Goal: Task Accomplishment & Management: Use online tool/utility

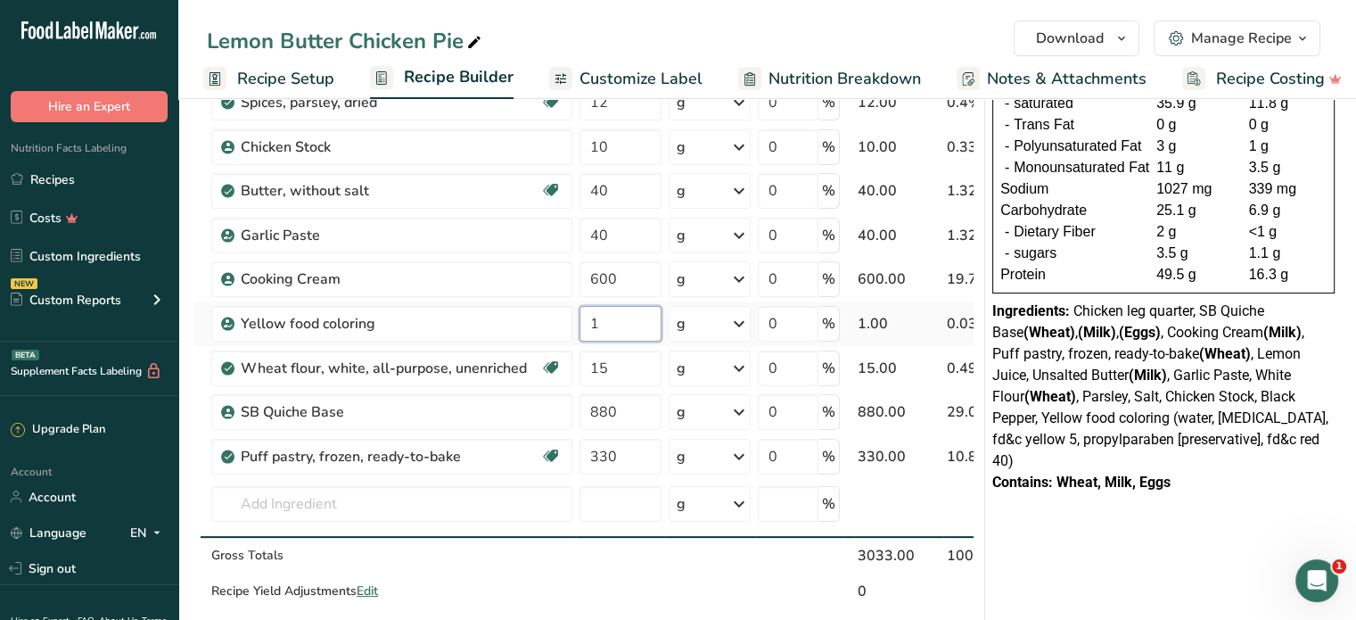
click at [620, 324] on input "1" at bounding box center [621, 324] width 82 height 36
drag, startPoint x: 599, startPoint y: 333, endPoint x: 582, endPoint y: 338, distance: 17.8
click at [582, 338] on input "1" at bounding box center [621, 324] width 82 height 36
type input "0.5"
click at [1141, 552] on div "NUTRITION INFORMATION Servings Per Package: 2 Serving Size: 303g Average Quanti…" at bounding box center [1163, 586] width 357 height 1451
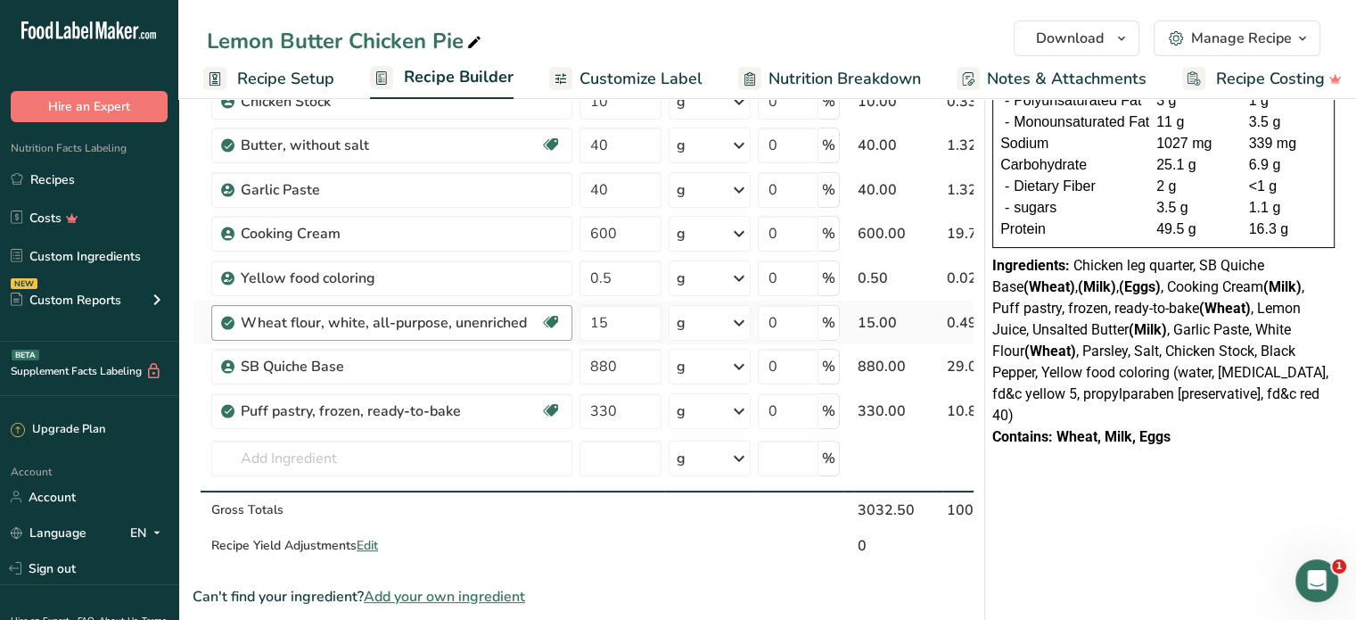
scroll to position [357, 0]
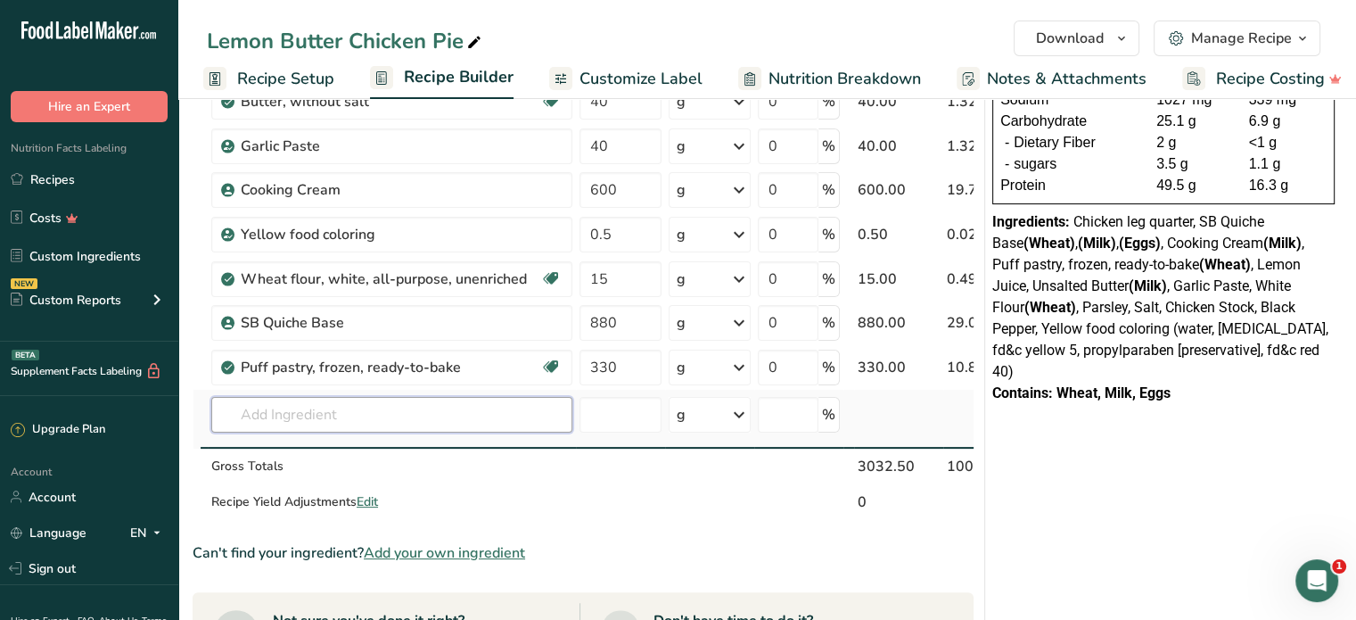
click at [293, 421] on input "text" at bounding box center [391, 415] width 361 height 36
click at [292, 401] on input "text" at bounding box center [391, 415] width 361 height 36
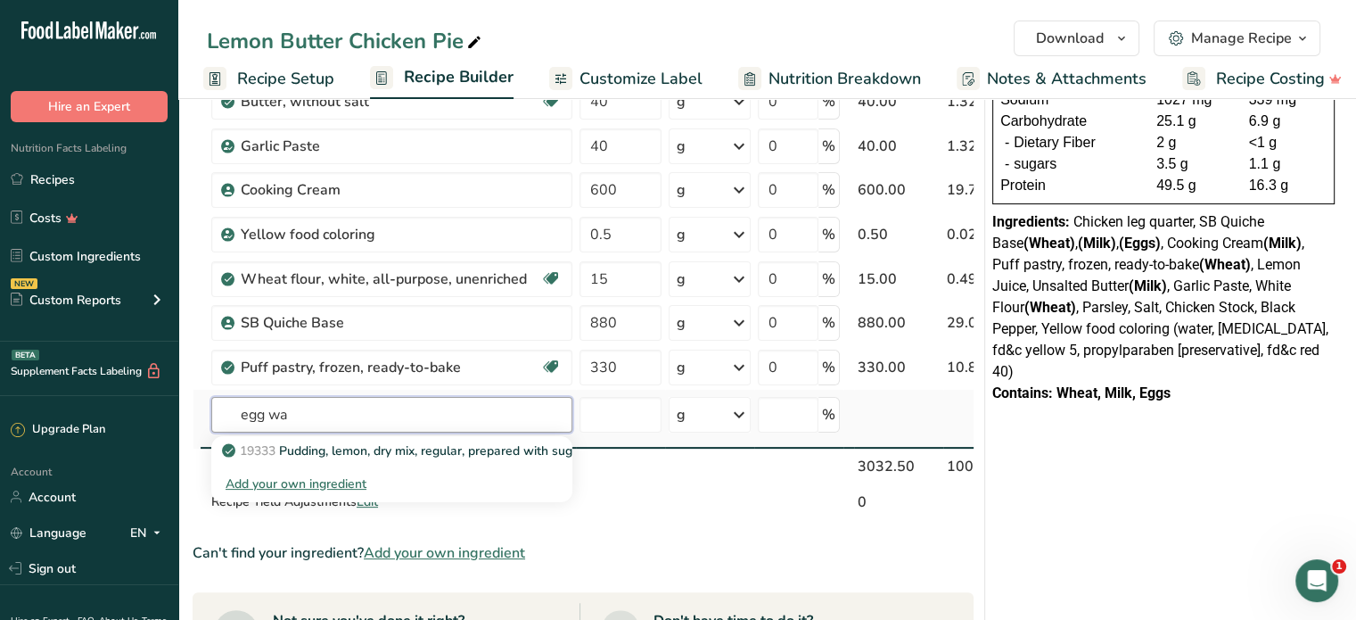
type input "egg wa"
click at [328, 482] on div "Add your own ingredient" at bounding box center [392, 483] width 333 height 19
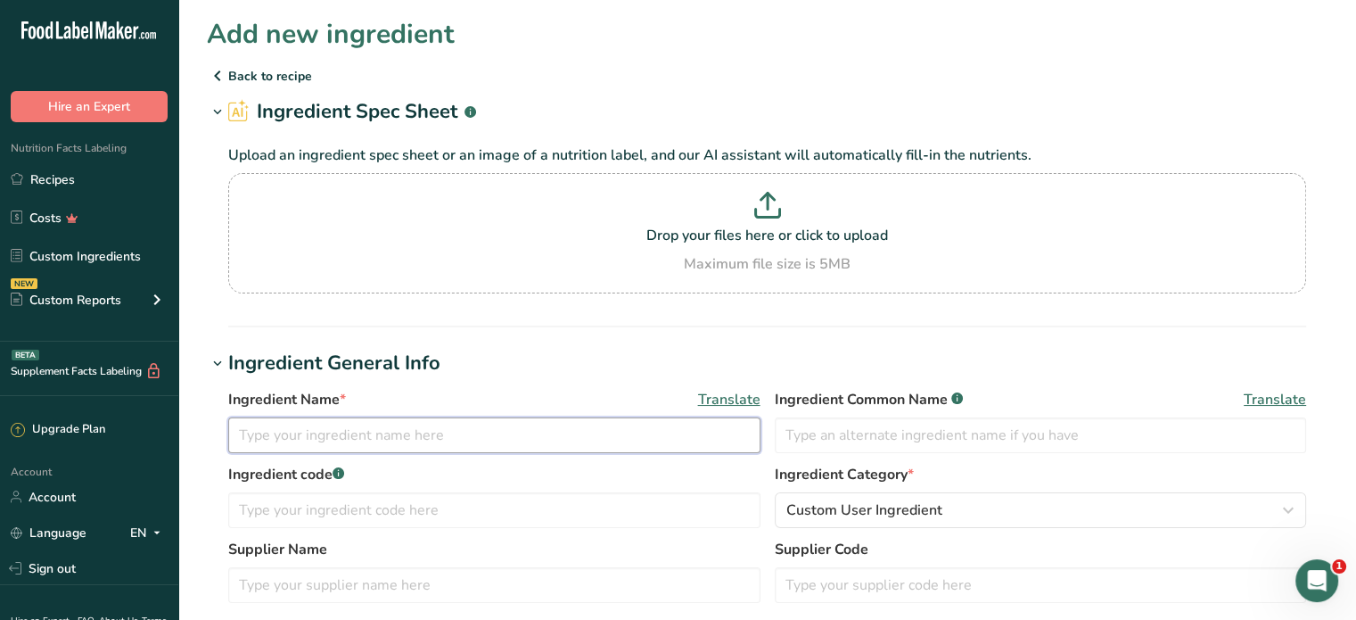
click at [343, 430] on input "text" at bounding box center [494, 435] width 532 height 36
type input "E"
click at [251, 70] on p "Back to recipe" at bounding box center [767, 75] width 1121 height 21
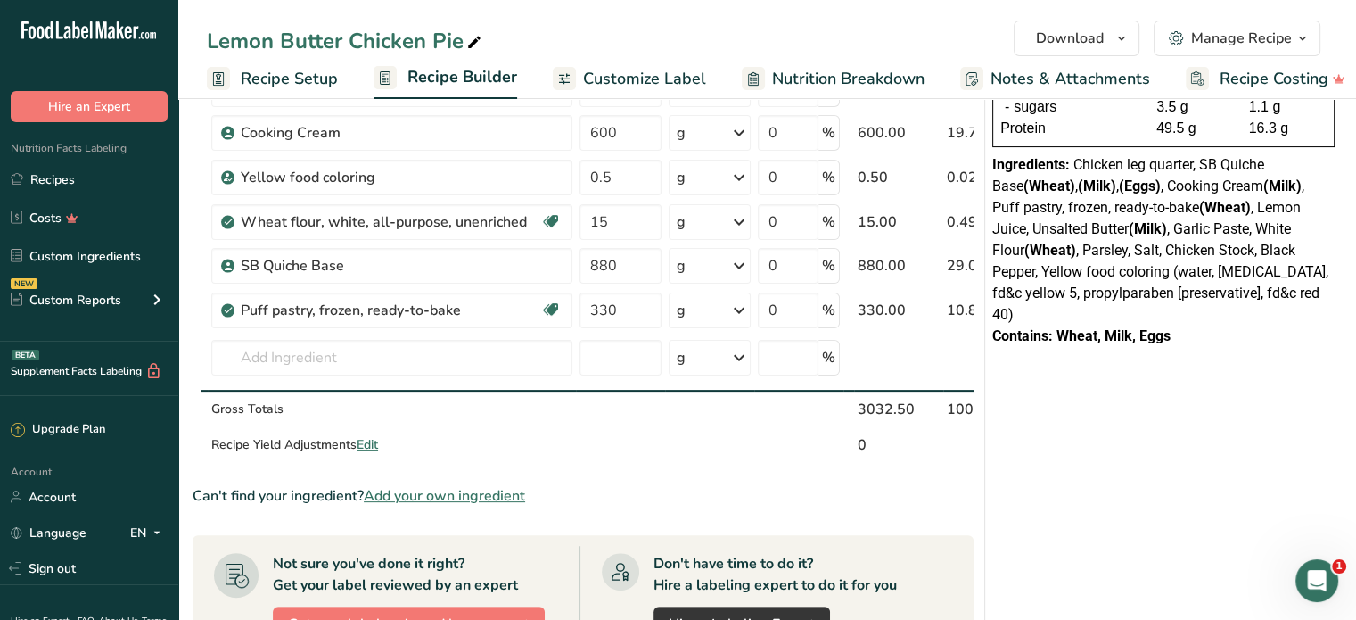
scroll to position [446, 0]
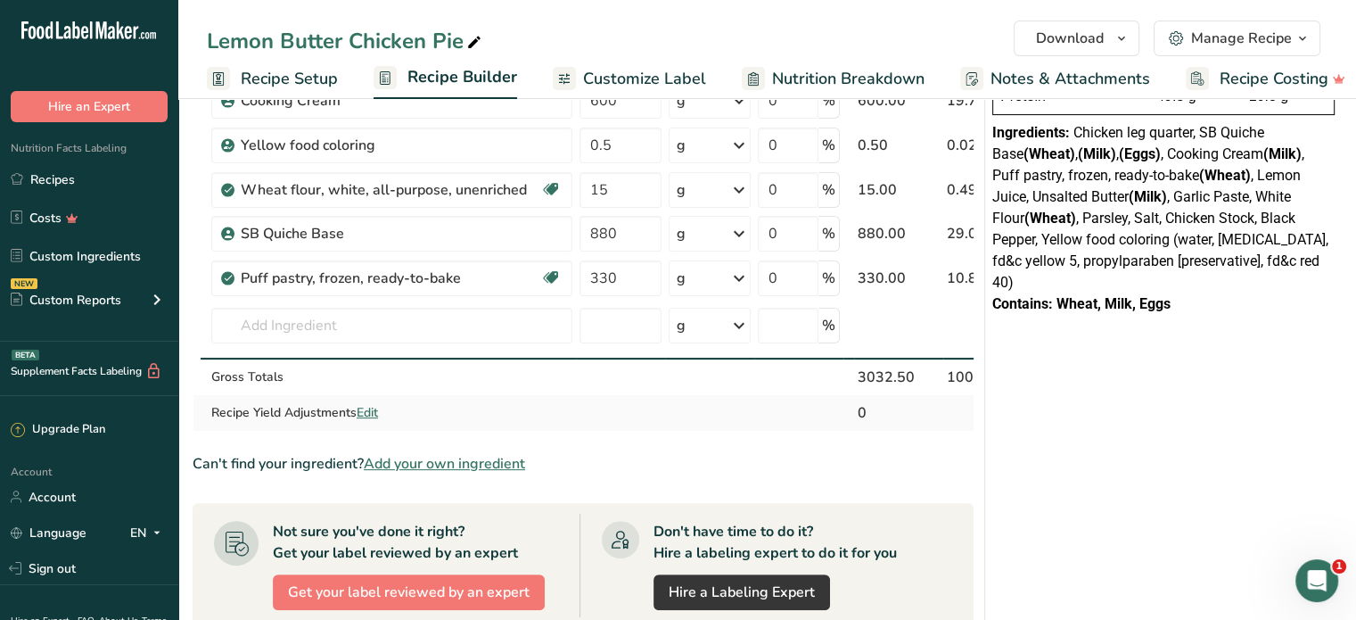
click at [376, 413] on span "Edit" at bounding box center [367, 412] width 21 height 17
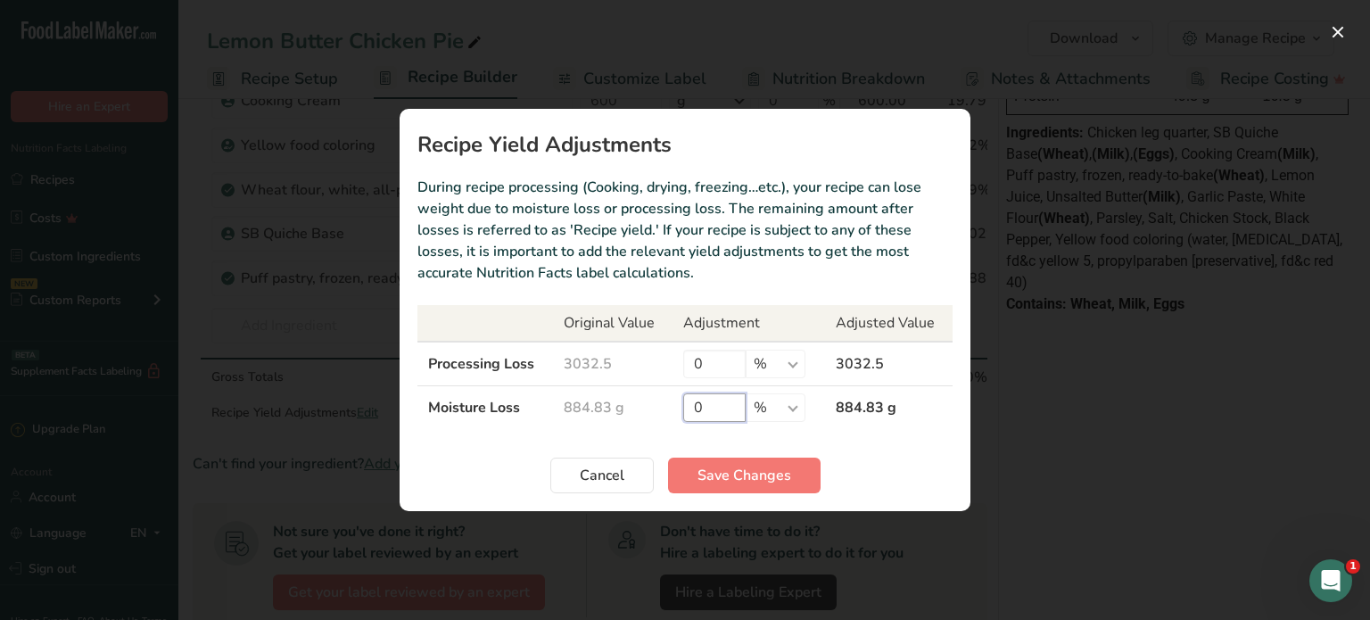
drag, startPoint x: 706, startPoint y: 402, endPoint x: 687, endPoint y: 408, distance: 20.6
click at [687, 408] on input "0" at bounding box center [714, 407] width 62 height 29
type input "5"
drag, startPoint x: 712, startPoint y: 357, endPoint x: 691, endPoint y: 364, distance: 21.7
click at [691, 364] on input "0" at bounding box center [714, 364] width 62 height 29
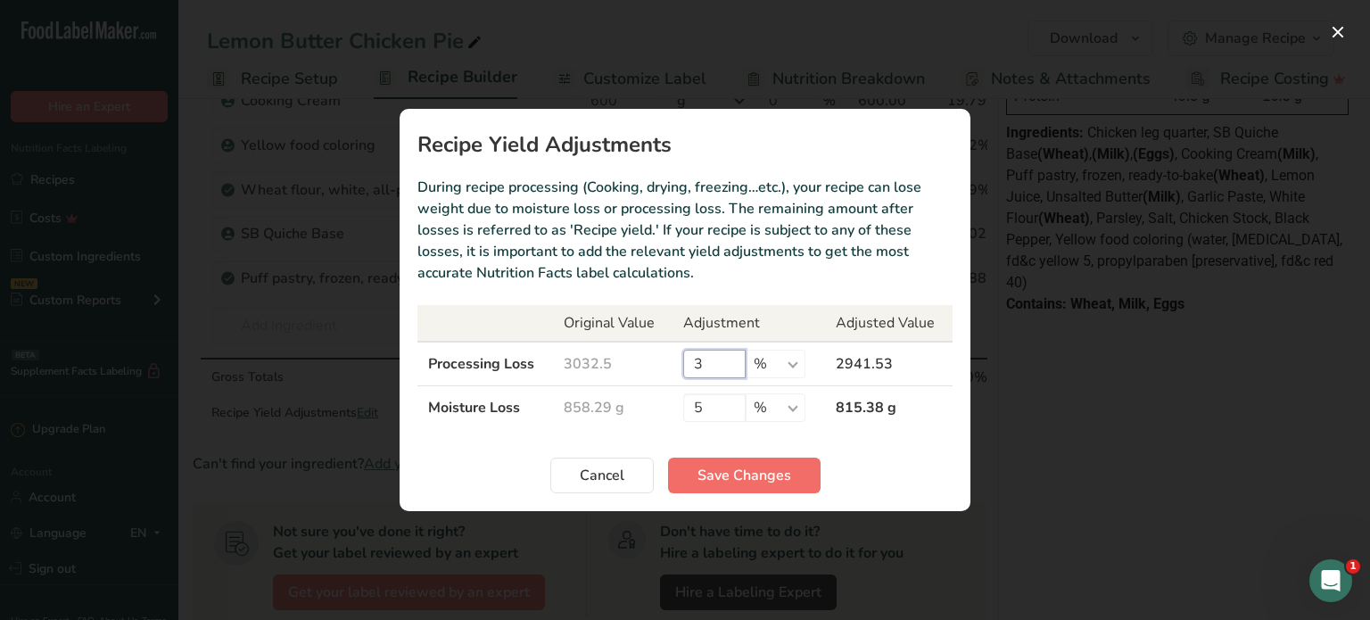
type input "3"
click at [750, 470] on span "Save Changes" at bounding box center [744, 475] width 94 height 21
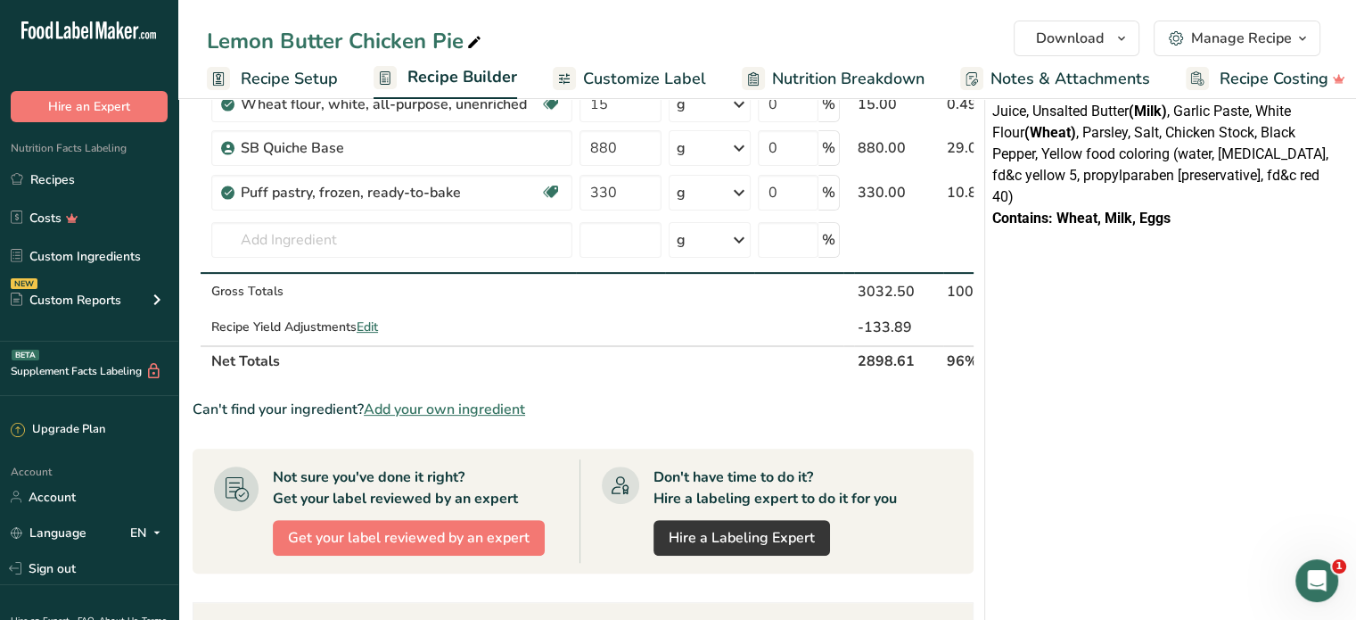
scroll to position [535, 0]
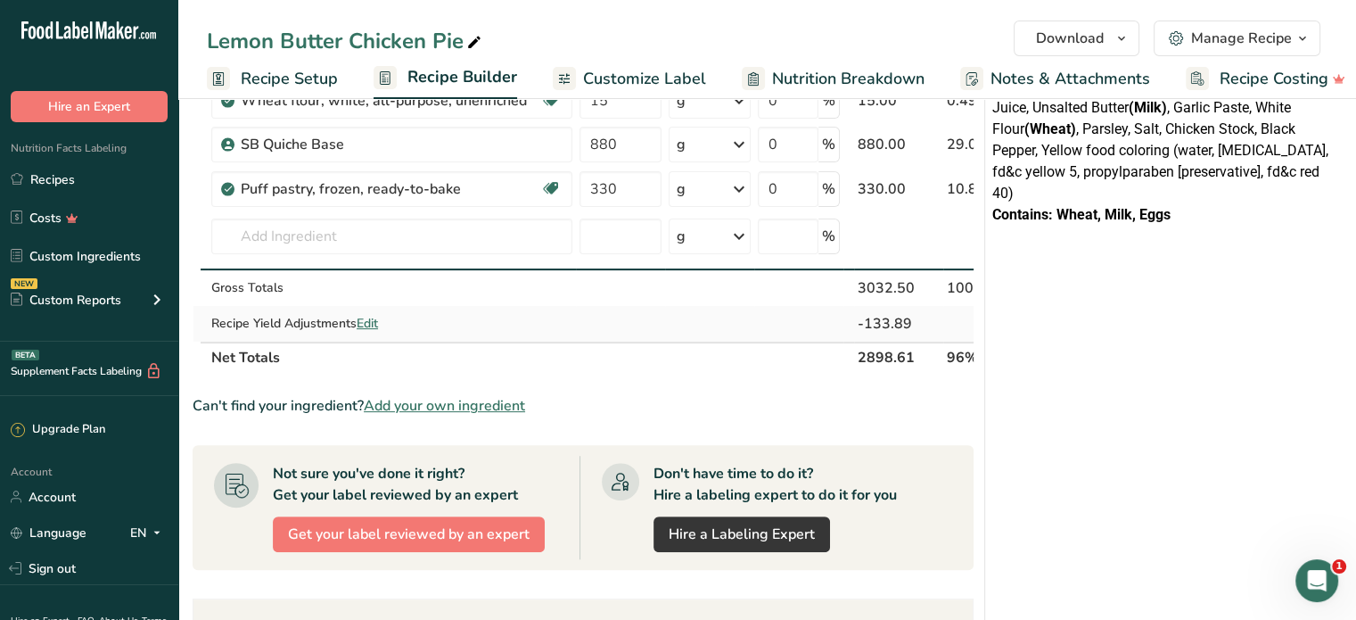
click at [376, 326] on span "Edit" at bounding box center [367, 323] width 21 height 17
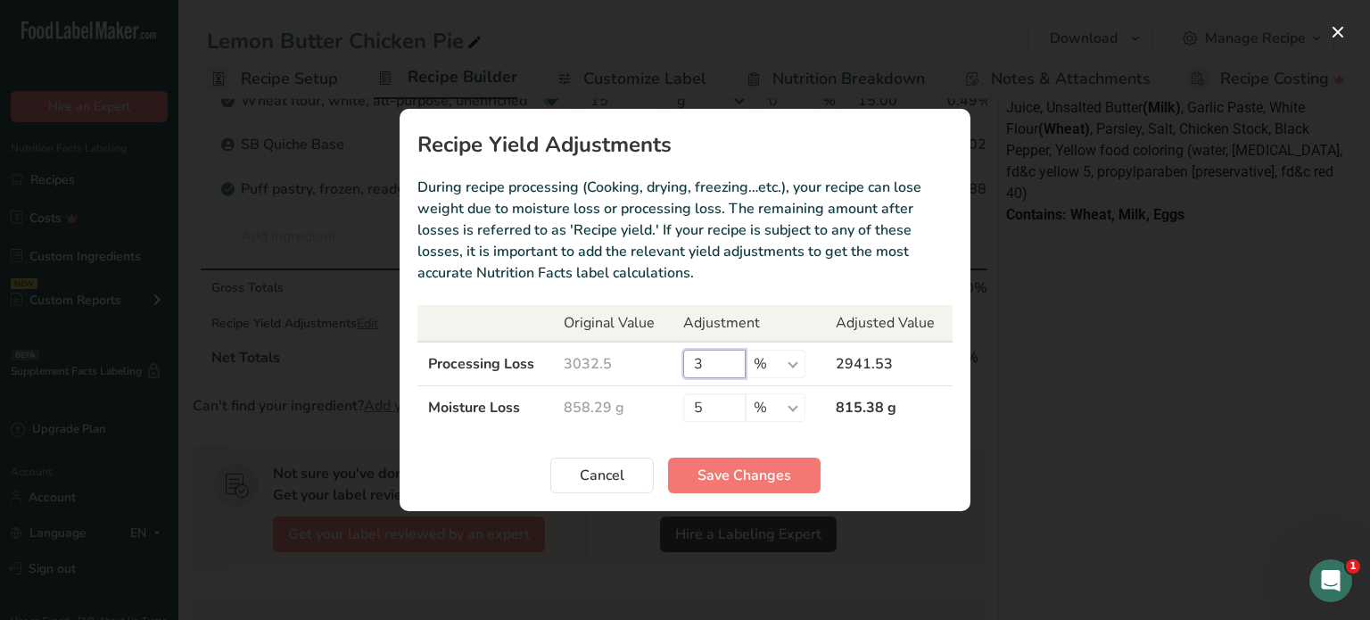
drag, startPoint x: 703, startPoint y: 356, endPoint x: 688, endPoint y: 363, distance: 16.0
click at [688, 363] on input "3" at bounding box center [714, 364] width 62 height 29
type input "5"
click at [757, 478] on span "Save Changes" at bounding box center [744, 475] width 94 height 21
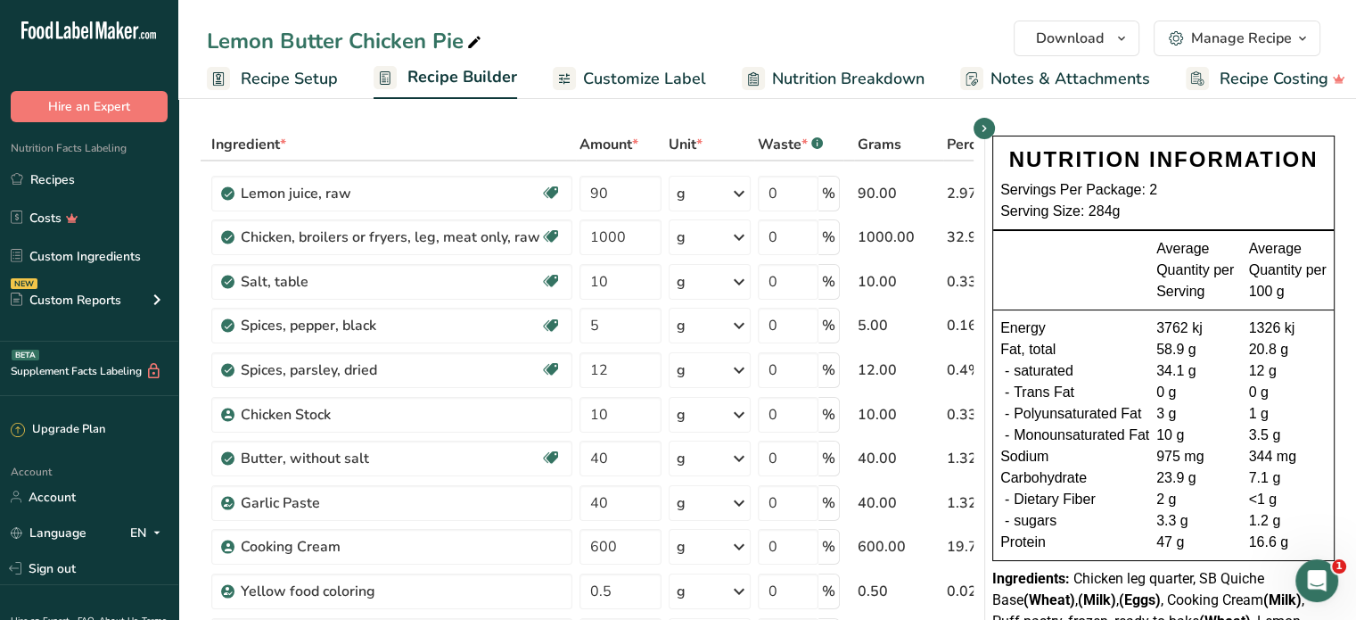
scroll to position [357, 0]
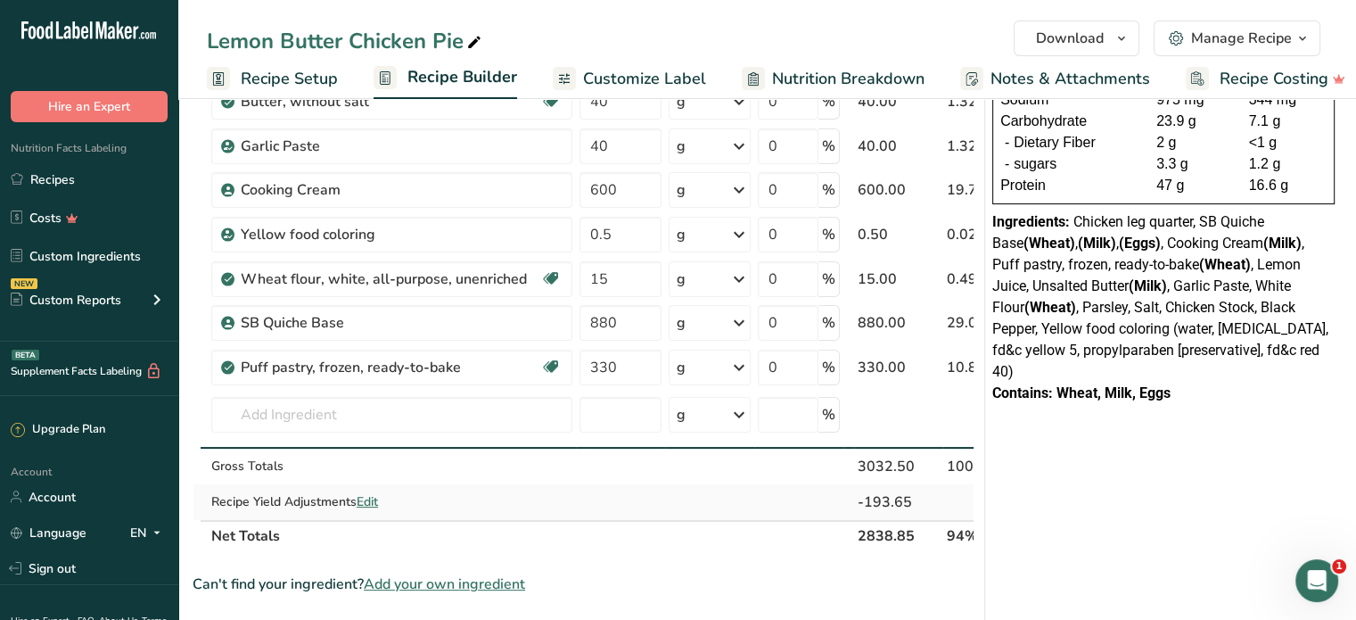
click at [372, 500] on span "Edit" at bounding box center [367, 501] width 21 height 17
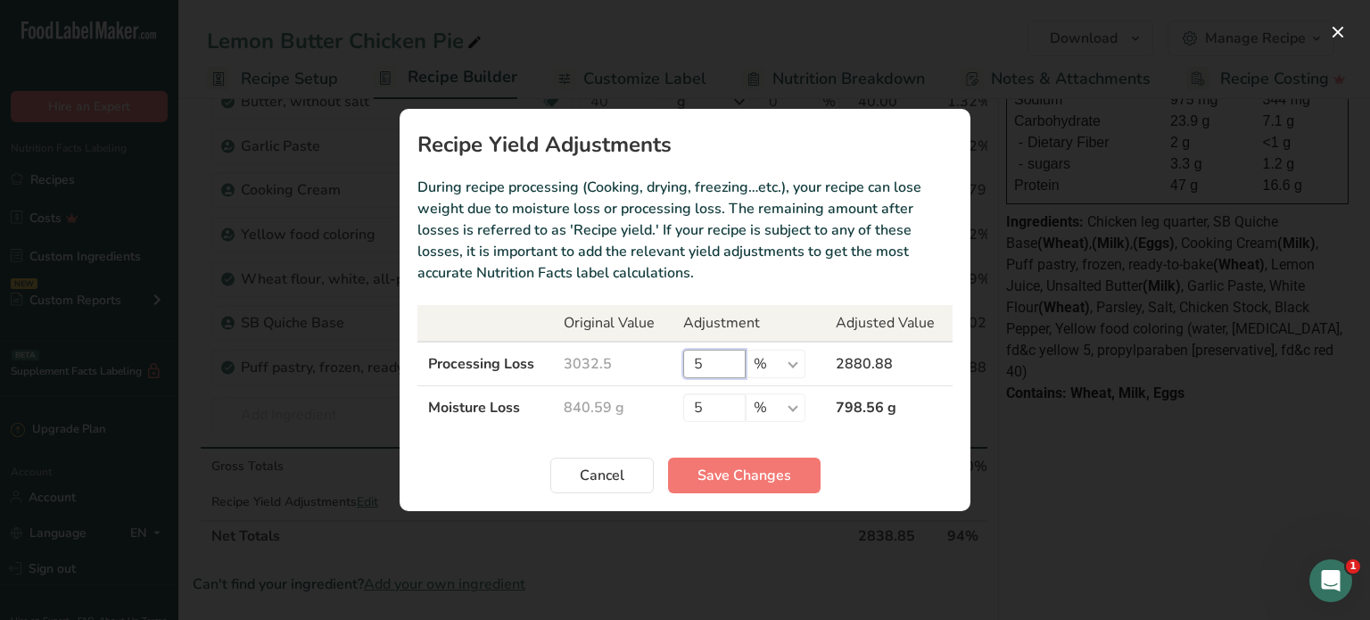
drag, startPoint x: 707, startPoint y: 360, endPoint x: 686, endPoint y: 363, distance: 21.6
click at [686, 363] on input "5" at bounding box center [714, 364] width 62 height 29
type input "8"
click at [743, 482] on span "Save Changes" at bounding box center [744, 475] width 94 height 21
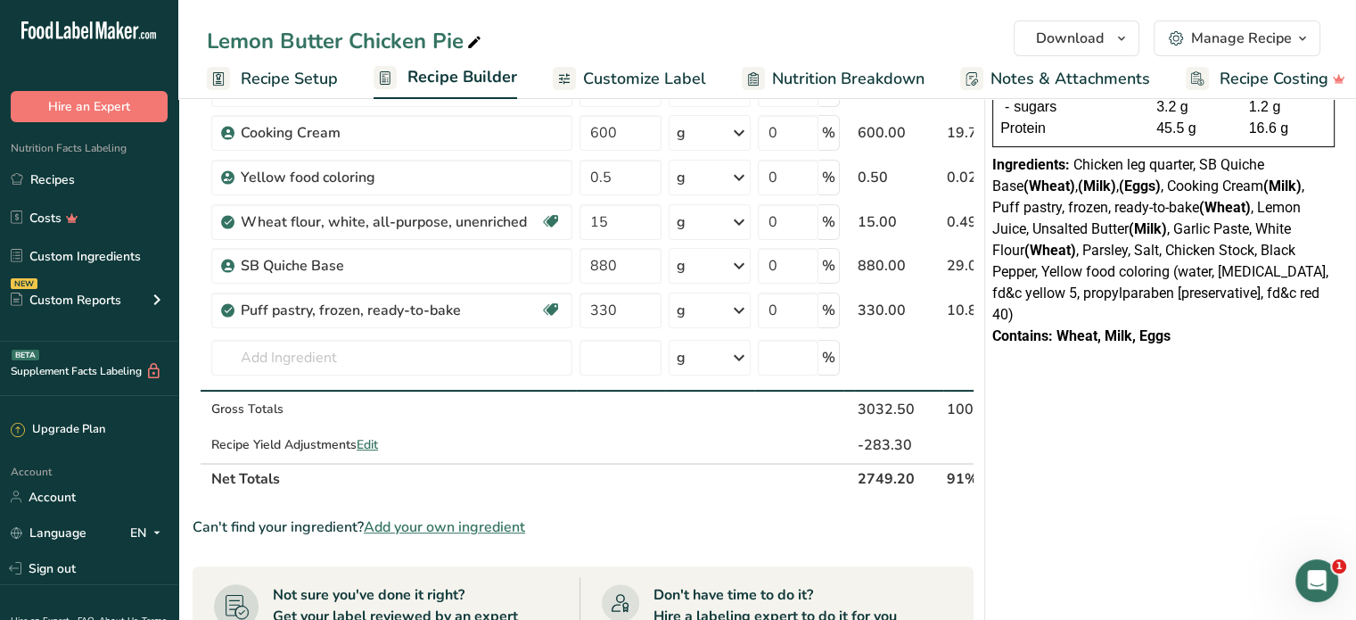
scroll to position [446, 0]
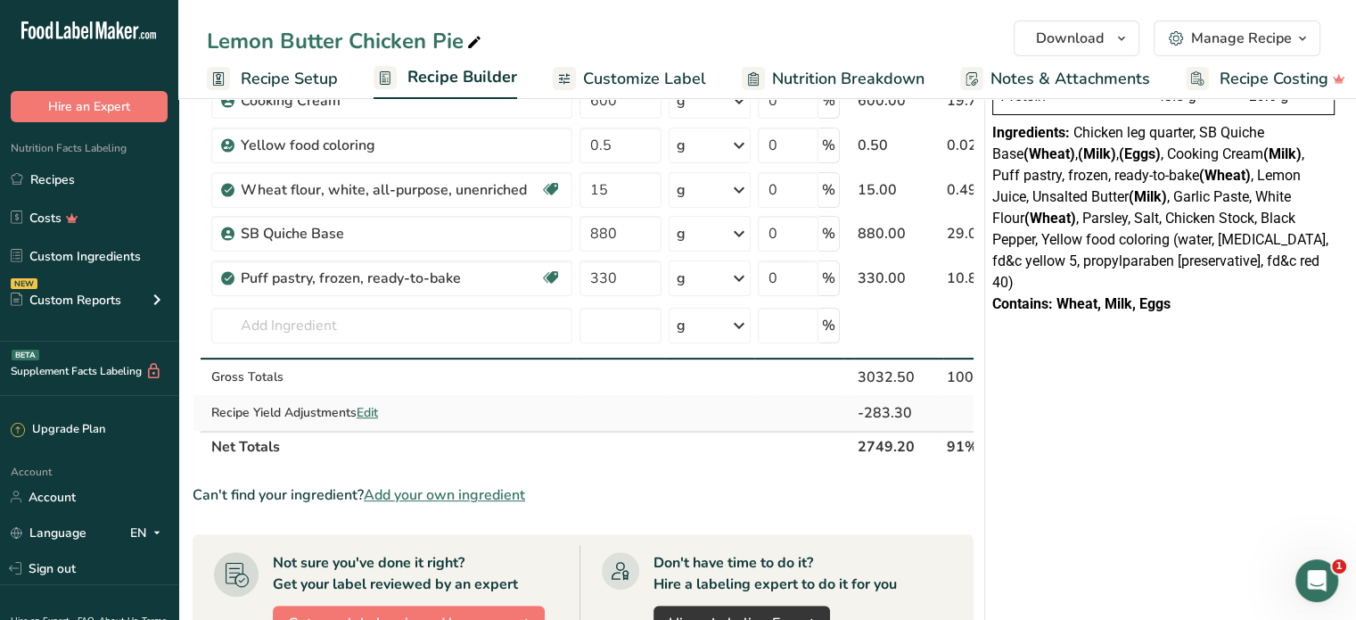
click at [371, 406] on span "Edit" at bounding box center [367, 412] width 21 height 17
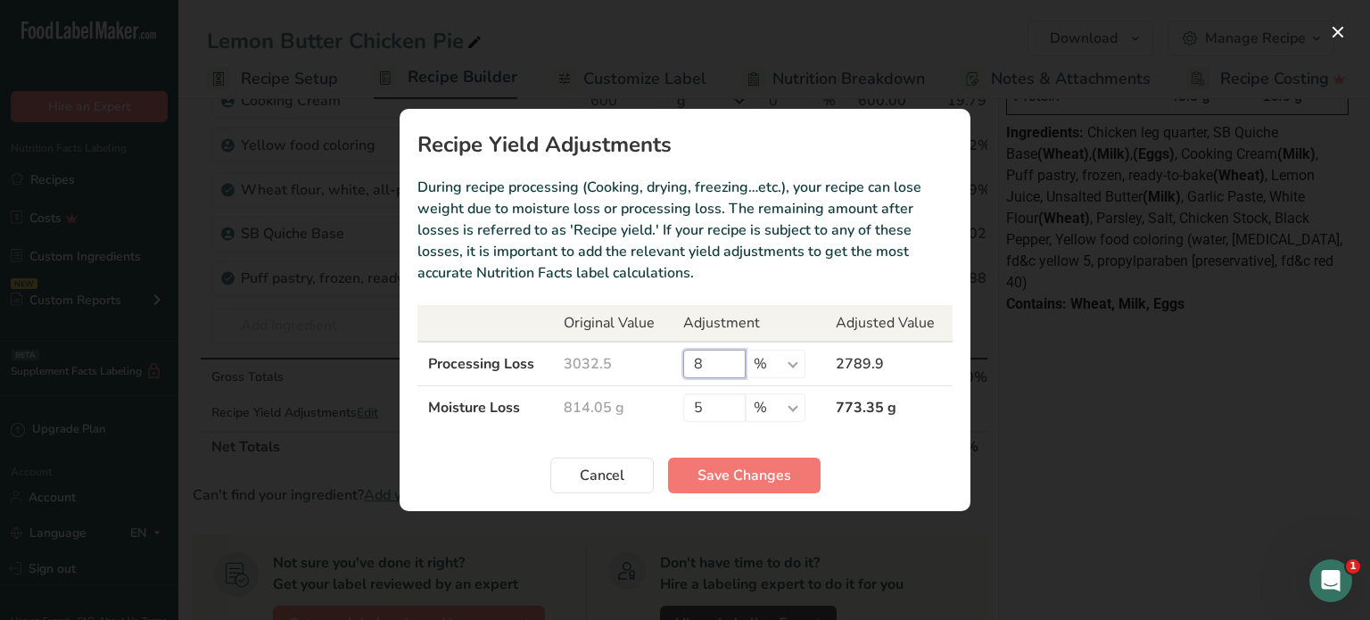
drag, startPoint x: 707, startPoint y: 361, endPoint x: 689, endPoint y: 367, distance: 18.6
click at [689, 367] on input "8" at bounding box center [714, 364] width 62 height 29
type input "9"
click at [795, 482] on button "Save Changes" at bounding box center [744, 475] width 152 height 36
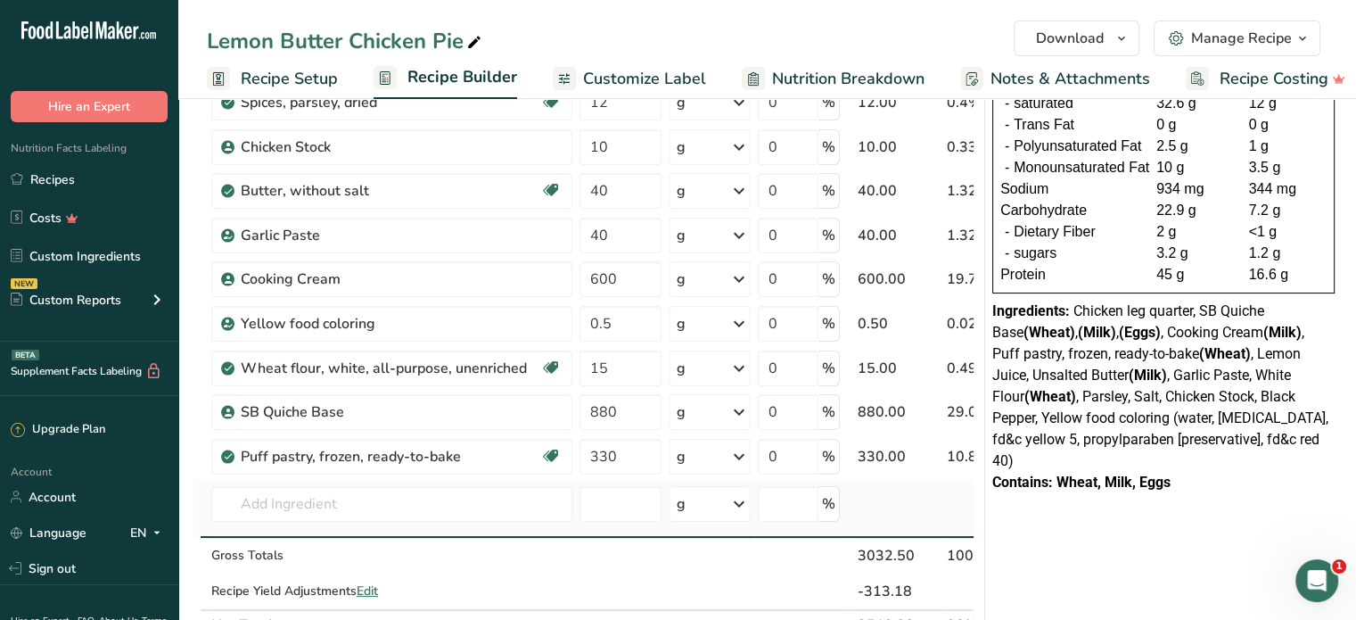
scroll to position [713, 0]
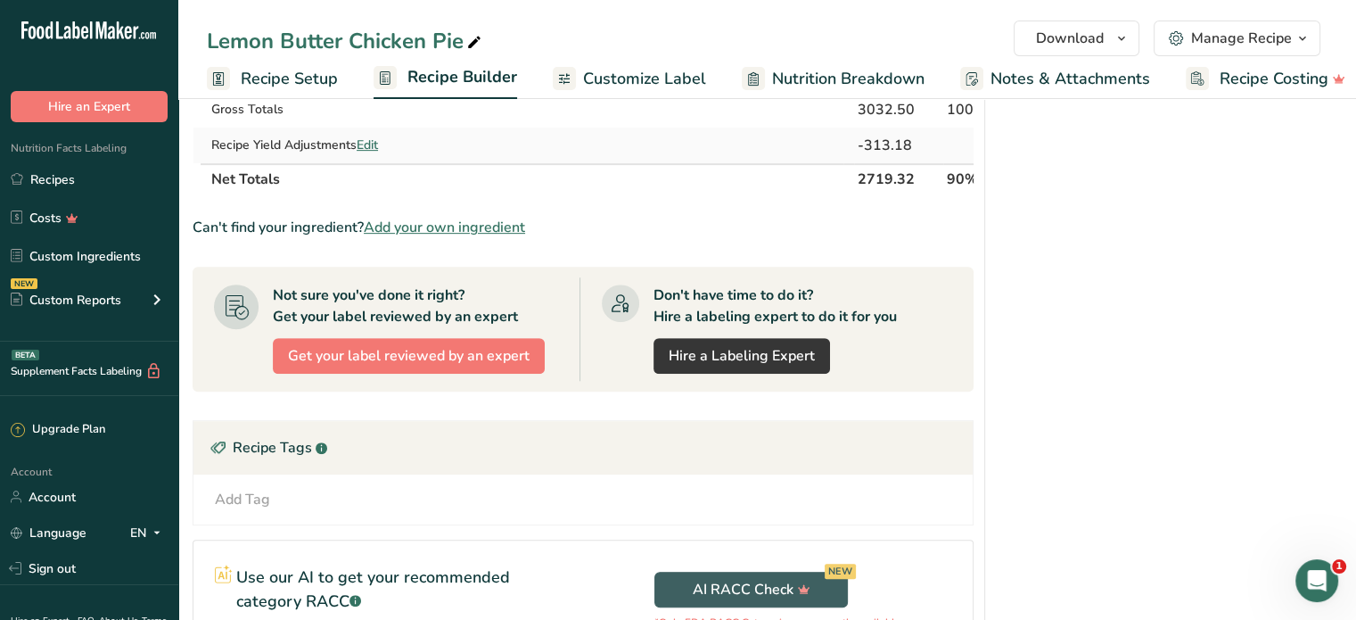
click at [367, 142] on span "Edit" at bounding box center [367, 144] width 21 height 17
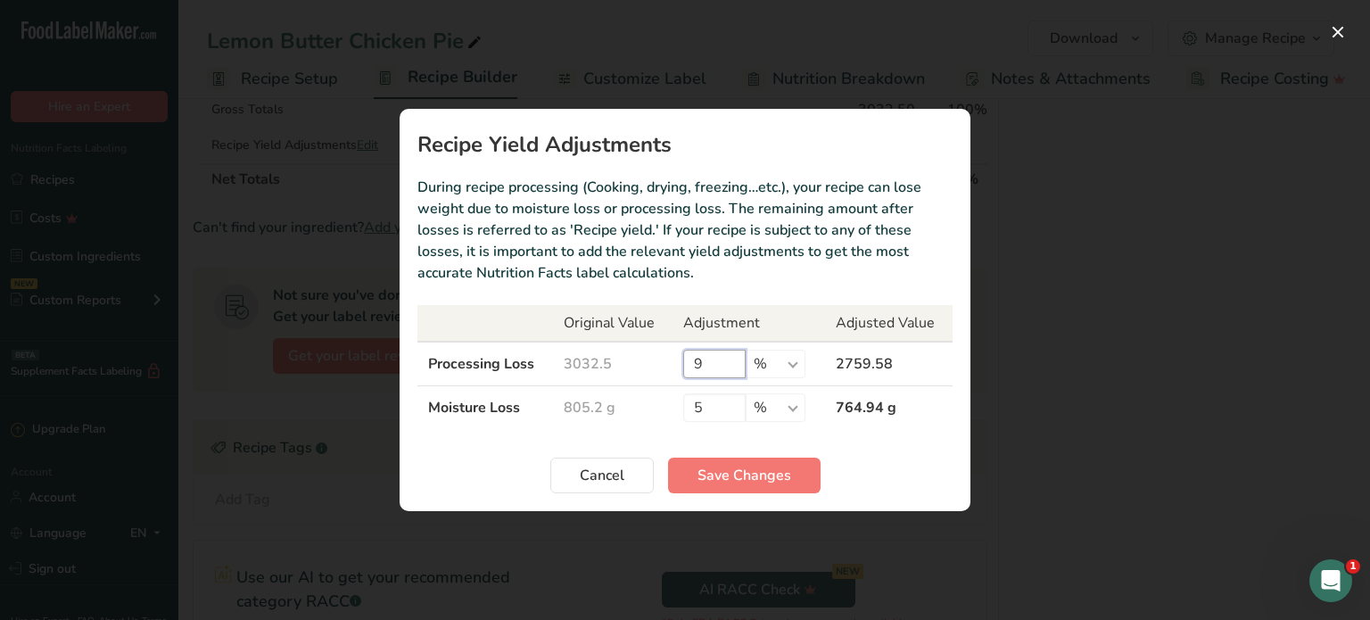
drag, startPoint x: 736, startPoint y: 374, endPoint x: 684, endPoint y: 371, distance: 51.8
click at [684, 371] on input "9" at bounding box center [714, 364] width 62 height 29
click at [966, 466] on section "Recipe Yield Adjustments During recipe processing (Cooking, drying, freezing…et…" at bounding box center [685, 310] width 571 height 402
drag, startPoint x: 718, startPoint y: 359, endPoint x: 677, endPoint y: 374, distance: 43.4
click at [677, 374] on td "9 % g kg mg mcg lb oz" at bounding box center [748, 364] width 152 height 45
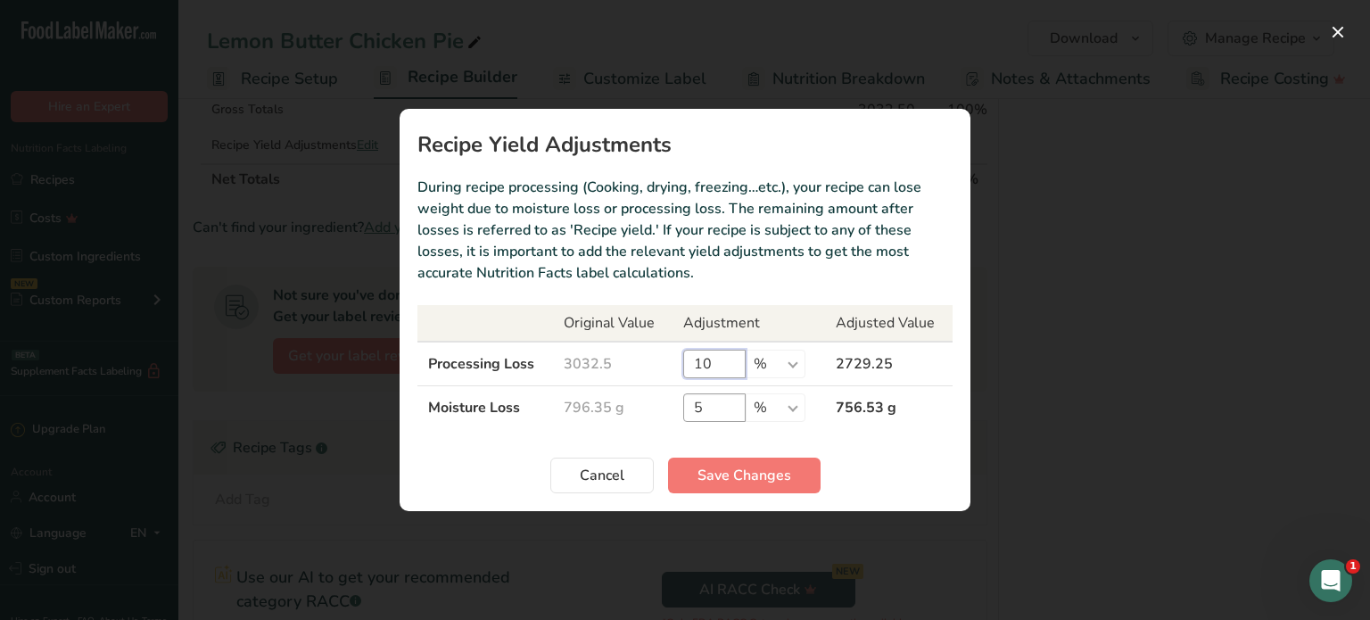
type input "10"
drag, startPoint x: 708, startPoint y: 405, endPoint x: 681, endPoint y: 411, distance: 27.5
click at [681, 411] on td "5 % g kg mg mcg lb oz" at bounding box center [748, 408] width 152 height 44
type input "25"
drag, startPoint x: 717, startPoint y: 360, endPoint x: 696, endPoint y: 364, distance: 20.8
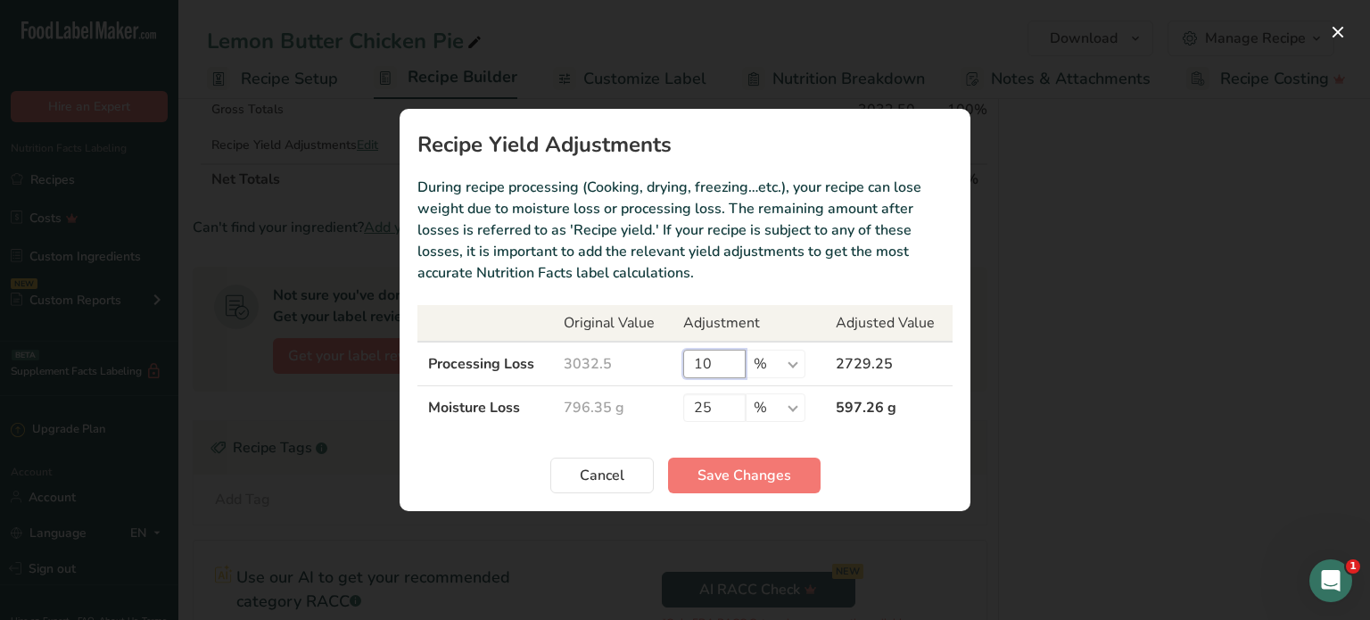
click at [696, 364] on input "10" at bounding box center [714, 364] width 62 height 29
type input "8"
click at [777, 466] on span "Save Changes" at bounding box center [744, 475] width 94 height 21
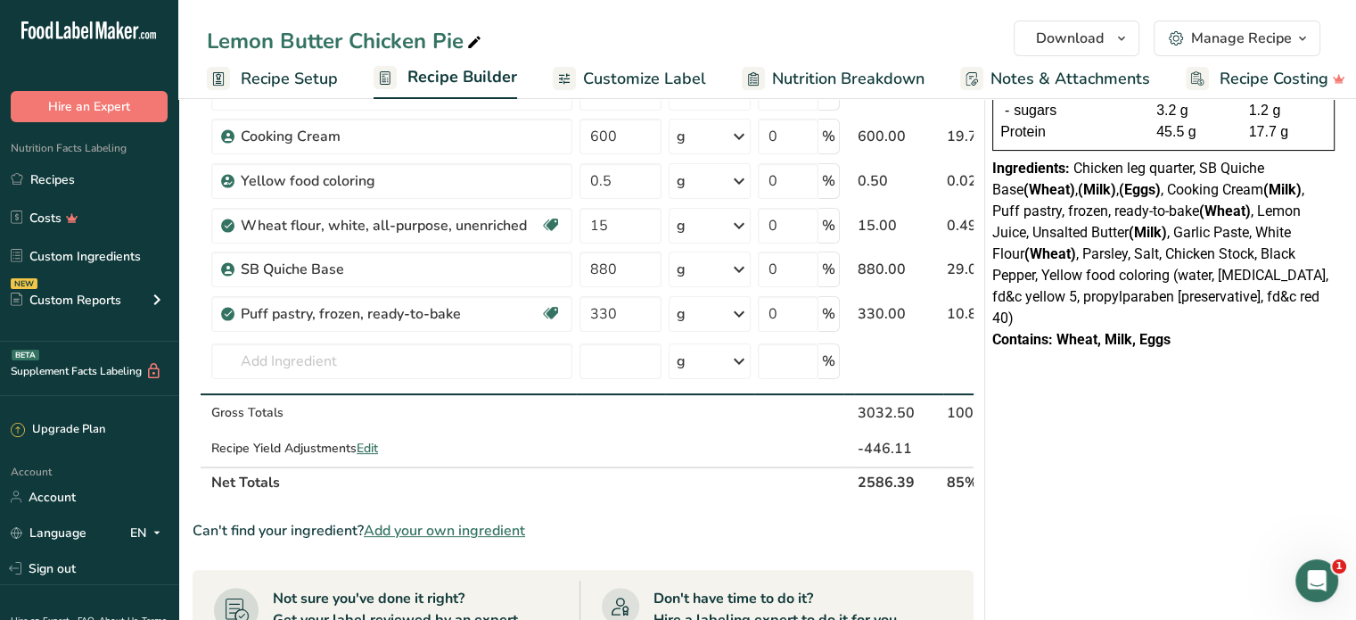
scroll to position [446, 0]
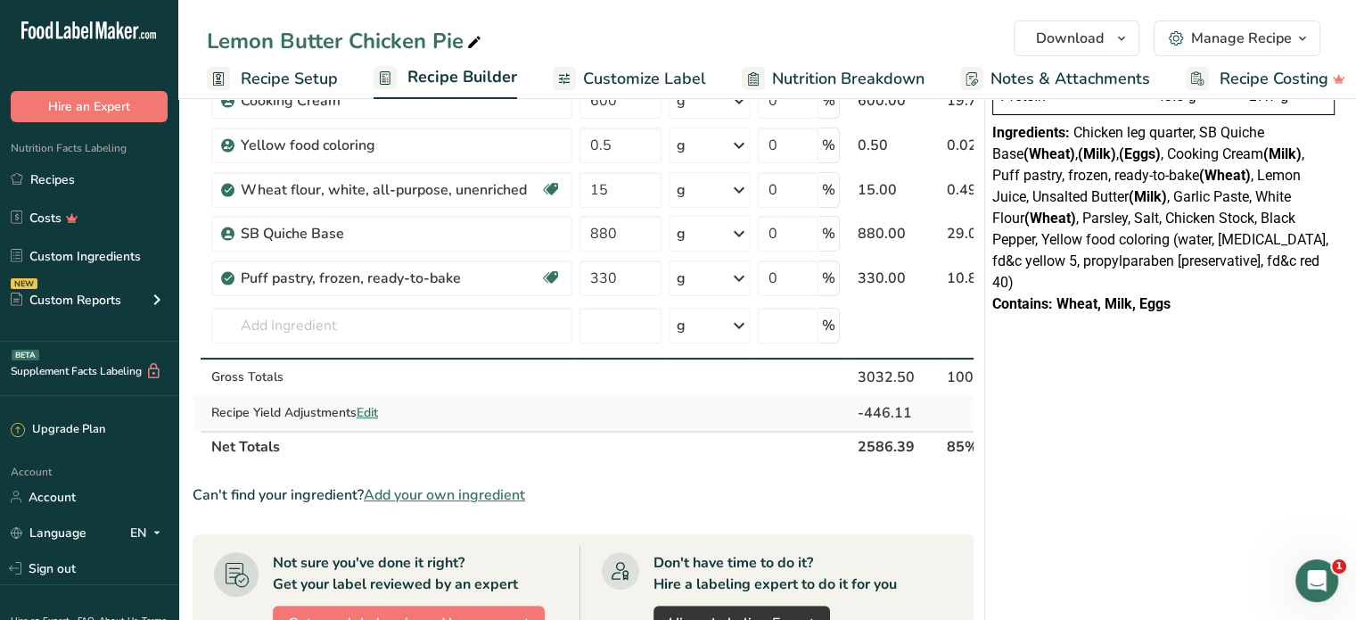
click at [373, 411] on span "Edit" at bounding box center [367, 412] width 21 height 17
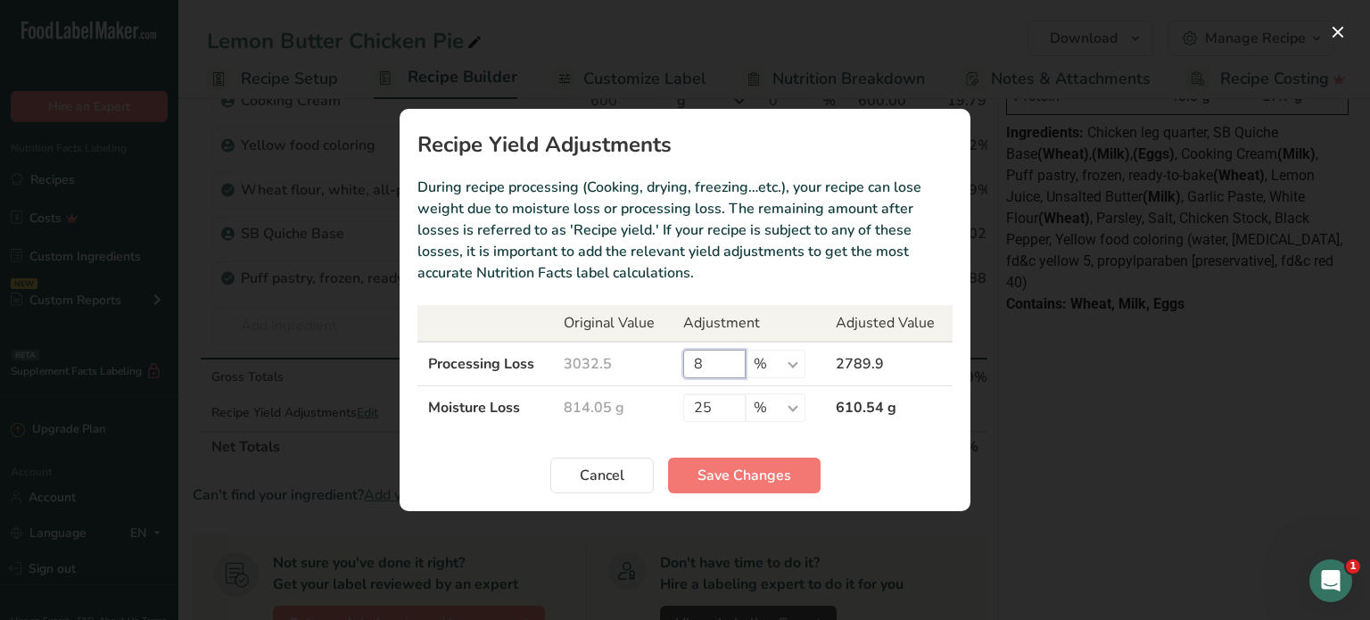
drag, startPoint x: 714, startPoint y: 363, endPoint x: 692, endPoint y: 369, distance: 23.2
click at [692, 369] on input "8" at bounding box center [714, 364] width 62 height 29
type input "7"
click at [746, 480] on span "Save Changes" at bounding box center [744, 475] width 94 height 21
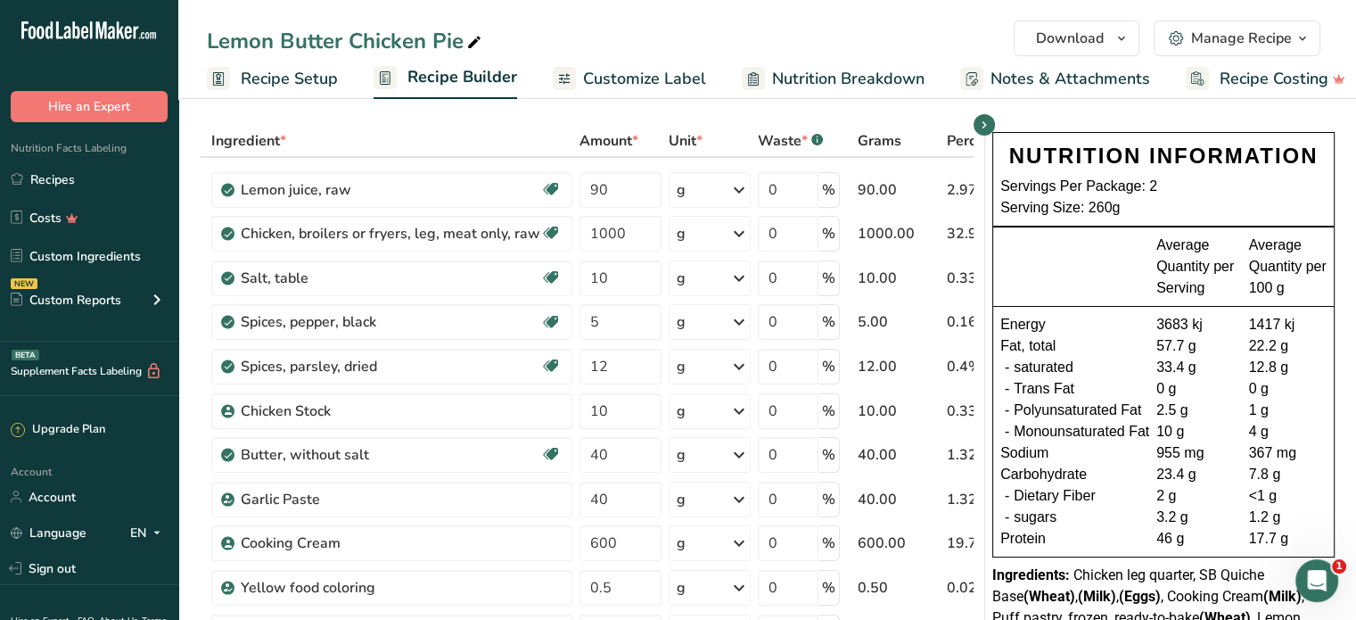
scroll to position [0, 0]
